Goal: Task Accomplishment & Management: Manage account settings

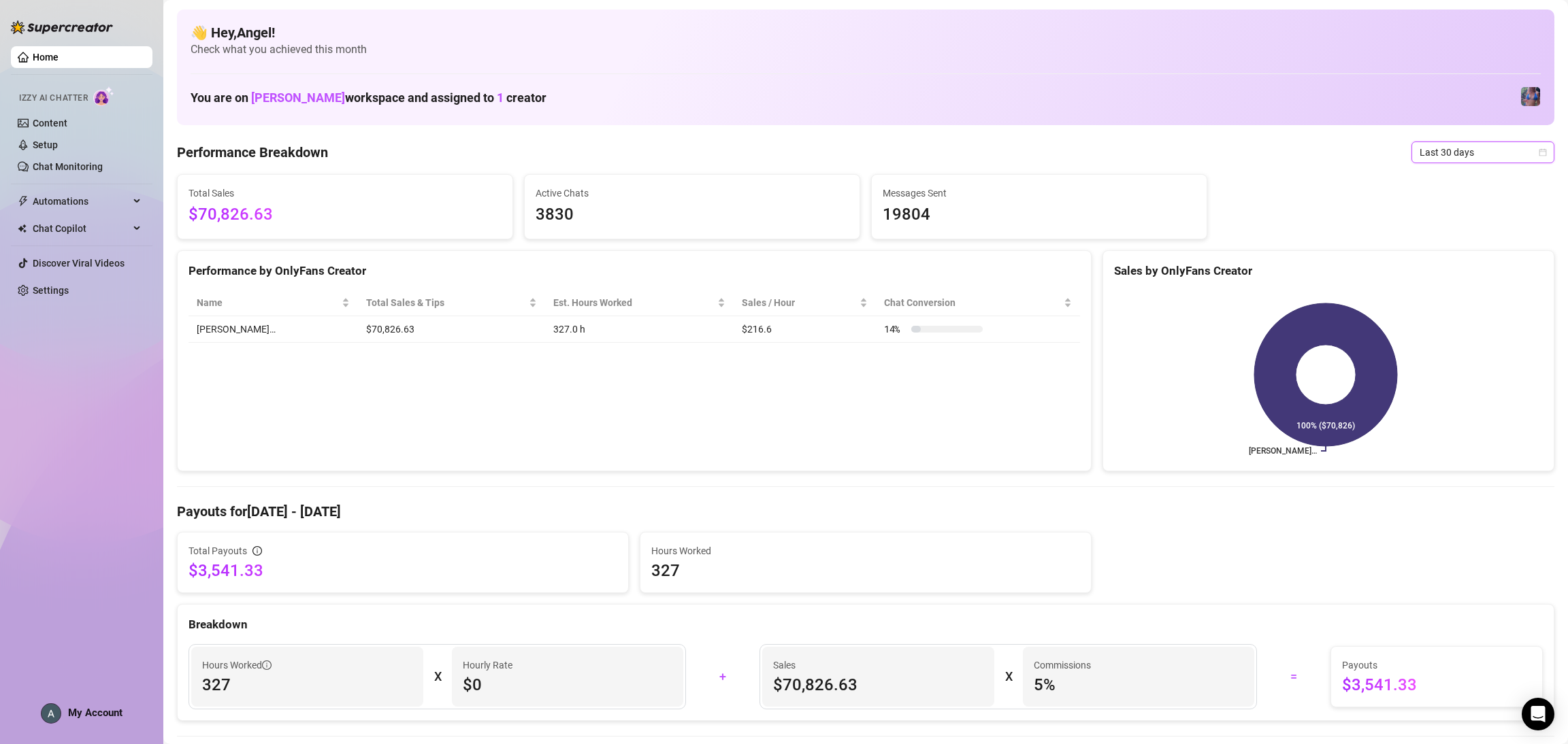
click at [1464, 158] on span "Last 30 days" at bounding box center [1483, 152] width 126 height 20
click at [1474, 180] on div "Last 24 hours" at bounding box center [1467, 179] width 121 height 15
click at [1483, 144] on span "Last 24 hours" at bounding box center [1483, 152] width 126 height 20
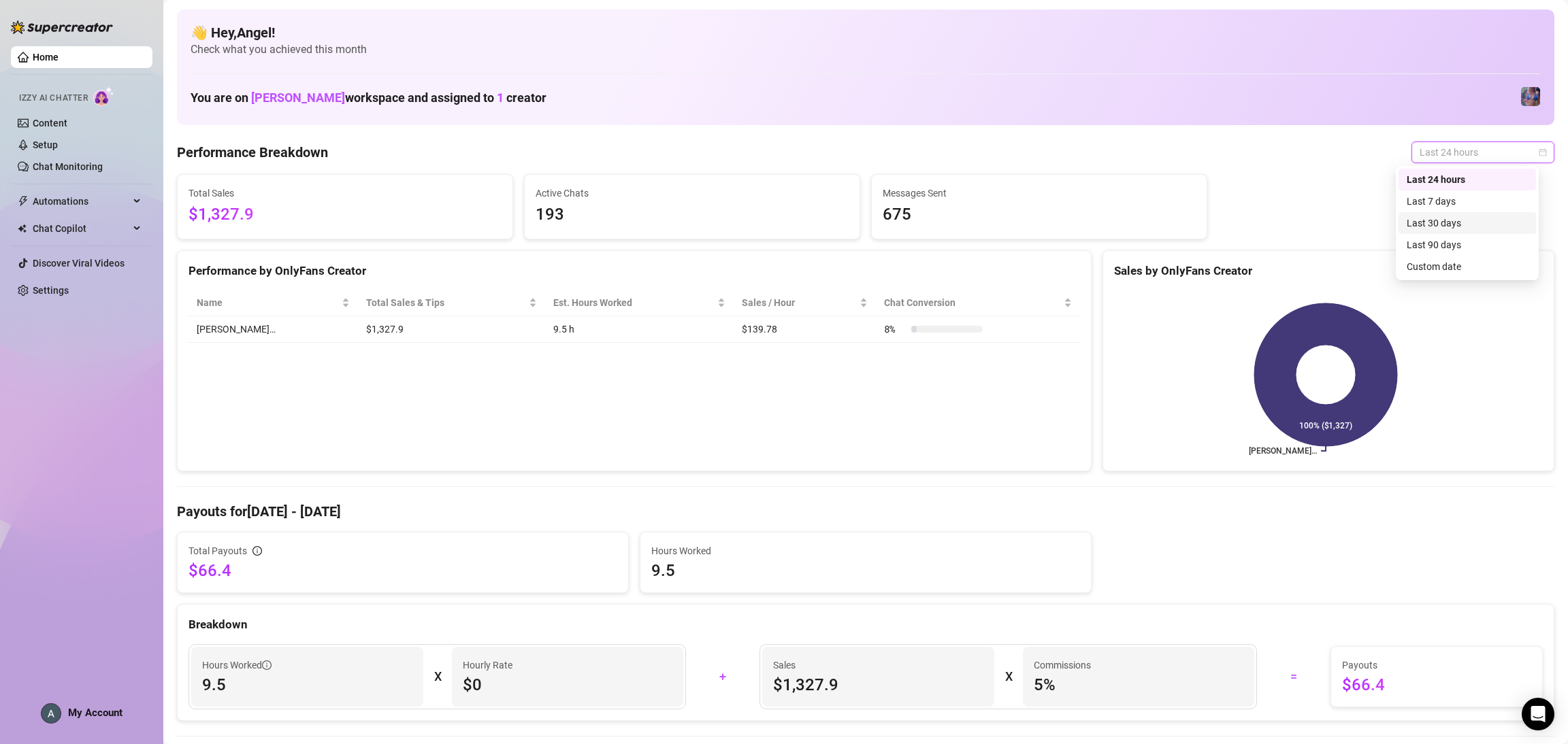
click at [1480, 221] on div "Last 30 days" at bounding box center [1467, 222] width 121 height 15
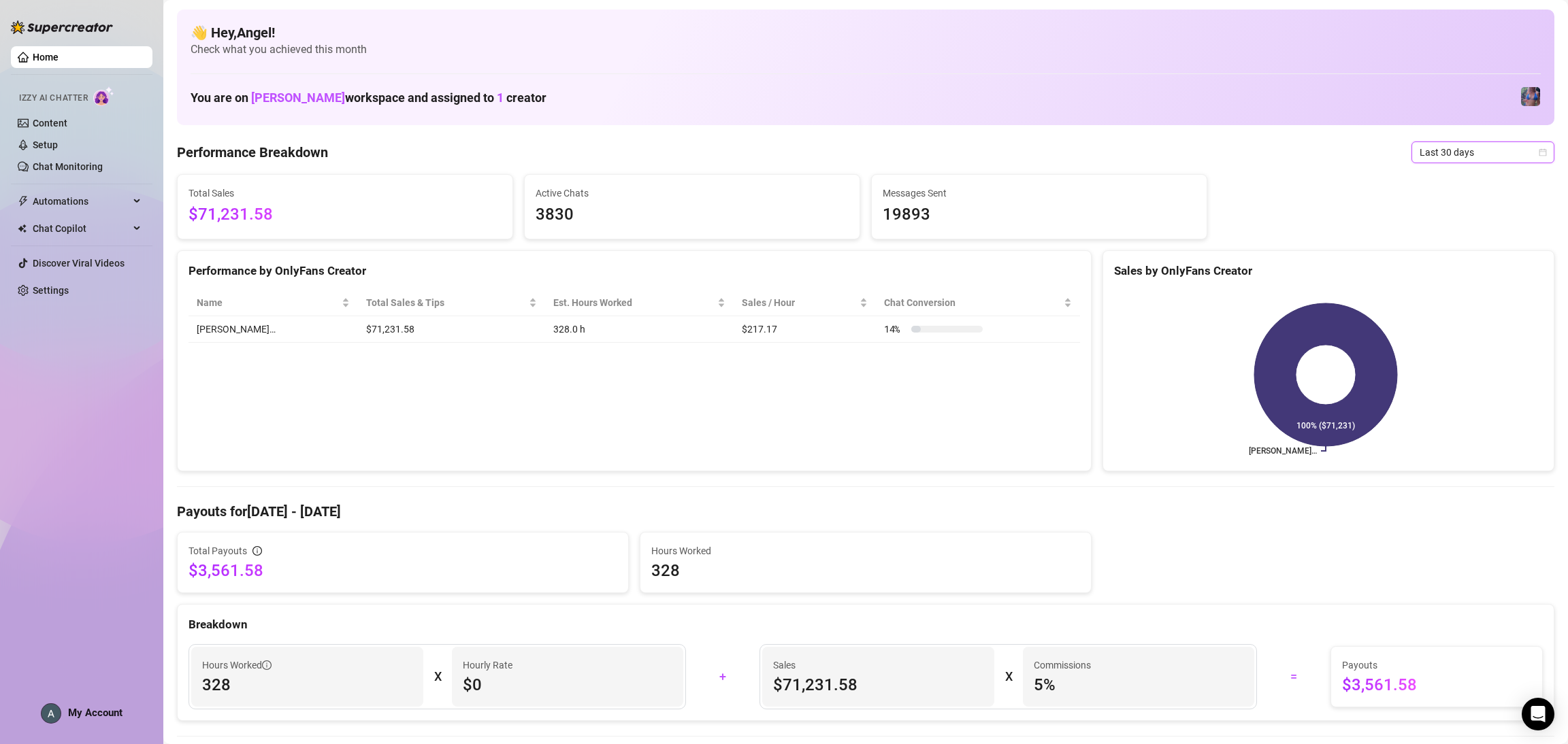
click at [1361, 151] on div "Performance Breakdown Last 30 days Last 30 days" at bounding box center [865, 152] width 1377 height 21
click at [89, 716] on span "My Account" at bounding box center [94, 713] width 54 height 12
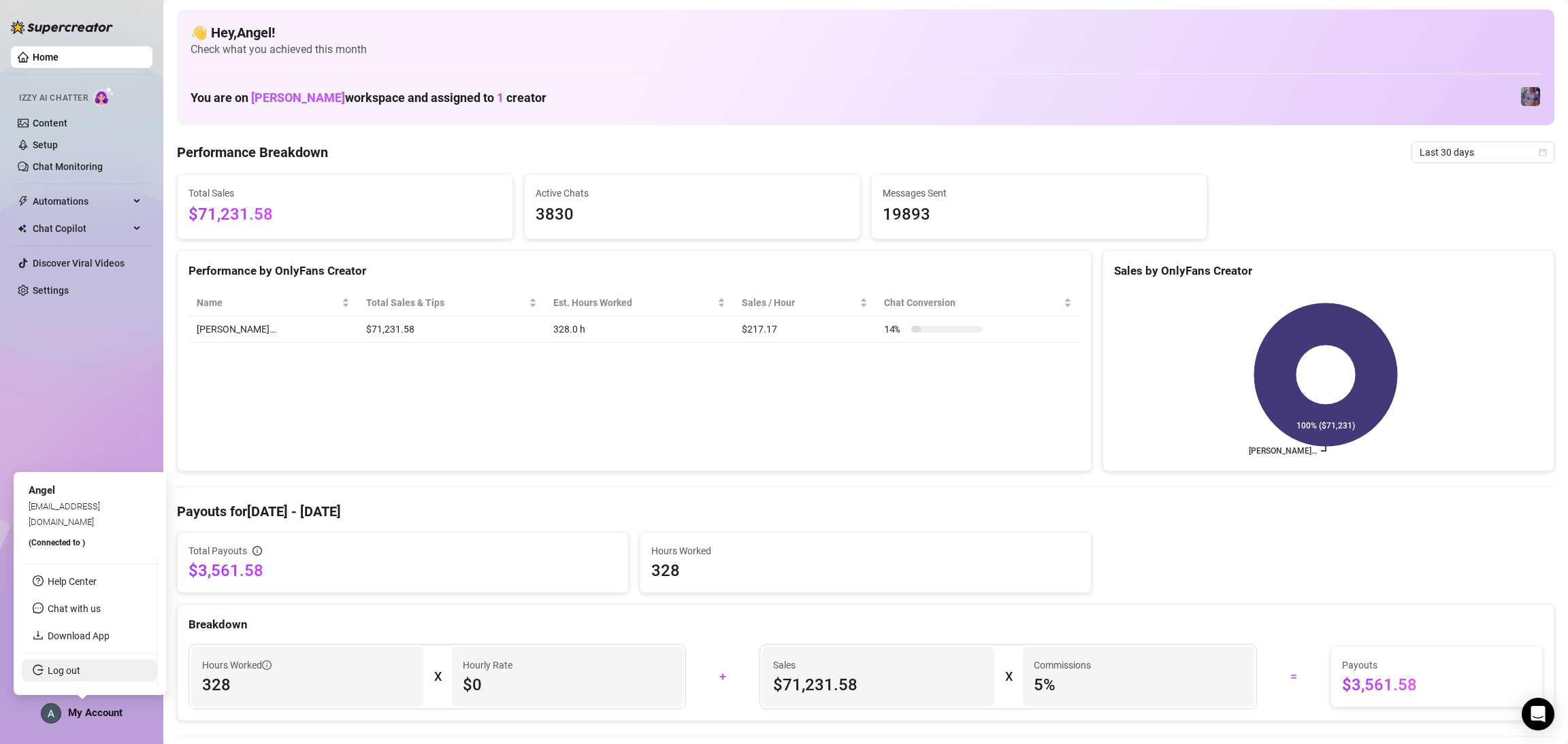
click at [80, 665] on link "Log out" at bounding box center [63, 670] width 33 height 11
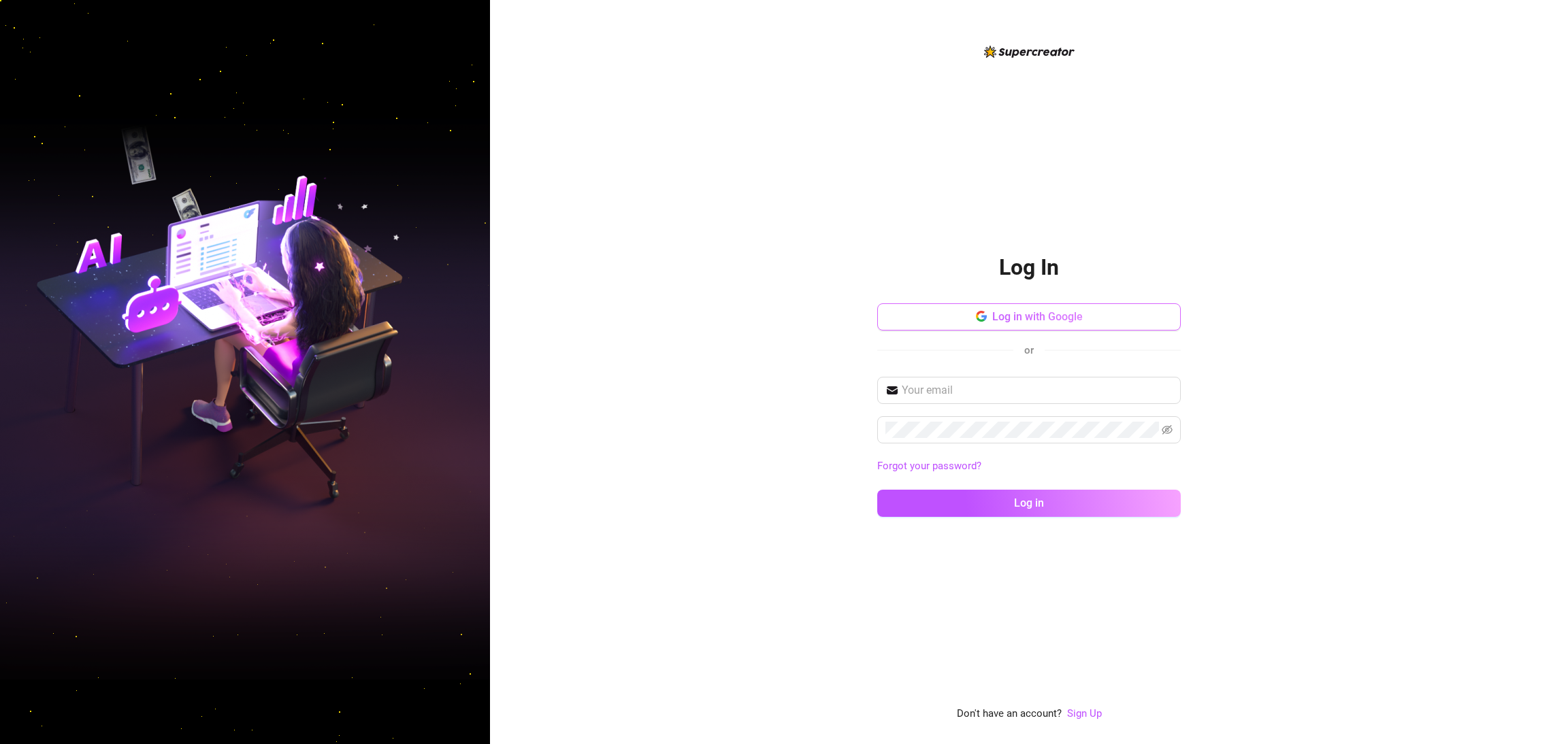
click at [1084, 310] on button "Log in with Google" at bounding box center [1028, 317] width 304 height 28
